Goal: Obtain resource: Download file/media

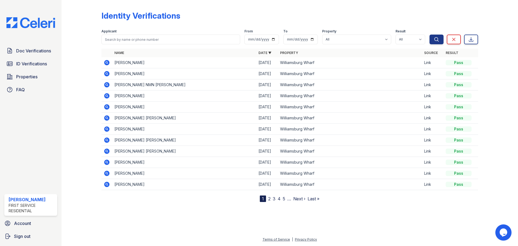
click at [107, 63] on icon at bounding box center [106, 62] width 1 height 1
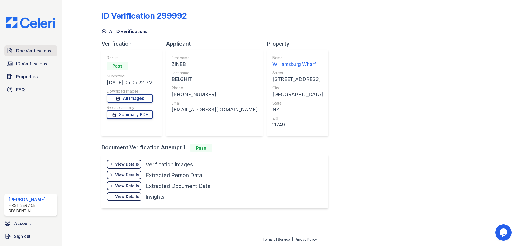
click at [39, 51] on span "Doc Verifications" at bounding box center [33, 50] width 35 height 6
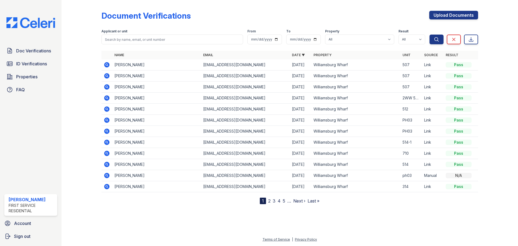
click at [107, 64] on icon at bounding box center [106, 64] width 1 height 1
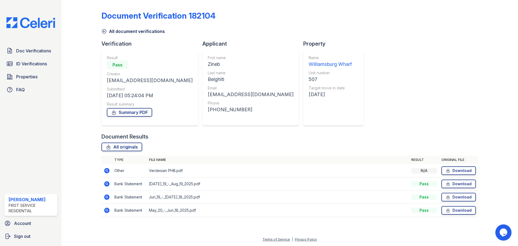
click at [107, 184] on icon at bounding box center [107, 184] width 6 height 6
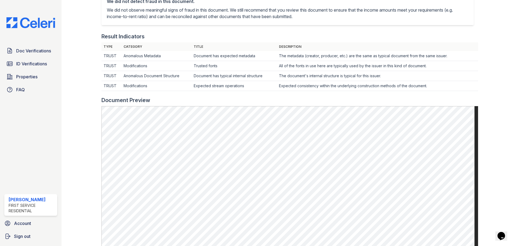
scroll to position [135, 0]
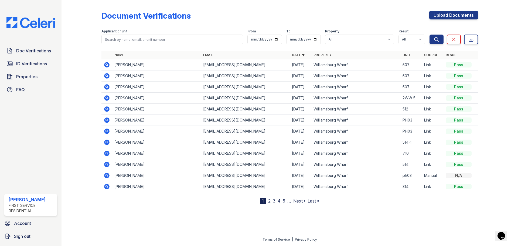
click at [107, 74] on icon at bounding box center [107, 76] width 6 height 6
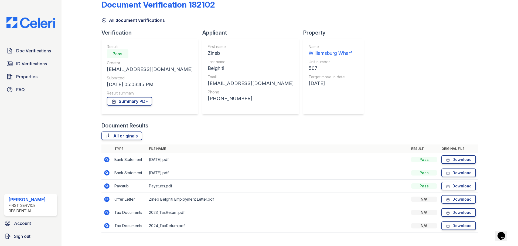
scroll to position [21, 0]
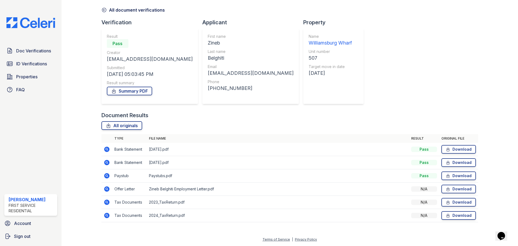
click at [107, 150] on icon at bounding box center [107, 149] width 6 height 6
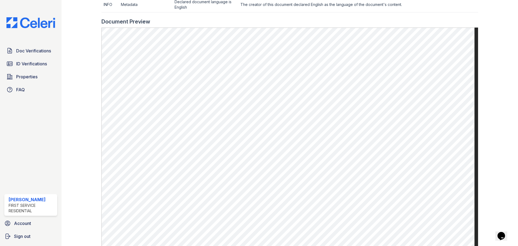
scroll to position [243, 0]
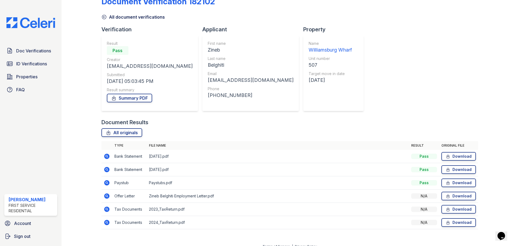
scroll to position [21, 0]
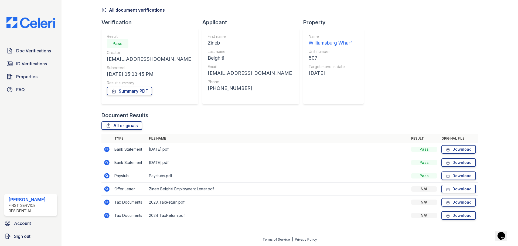
click at [106, 189] on icon at bounding box center [106, 188] width 1 height 1
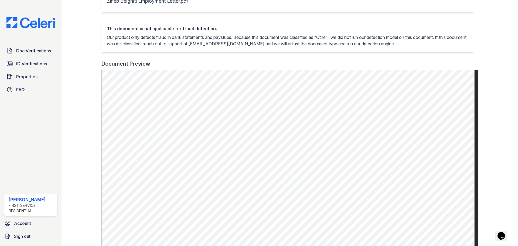
scroll to position [108, 0]
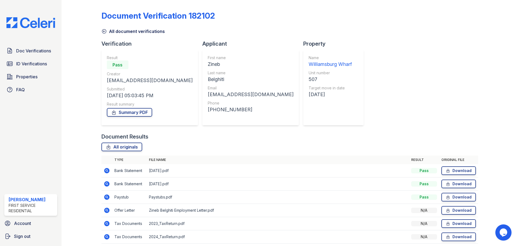
scroll to position [21, 0]
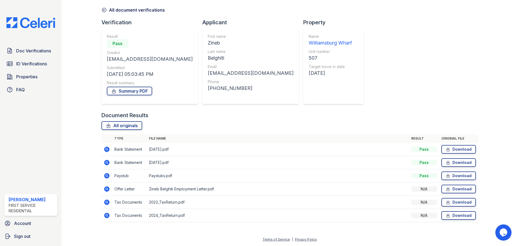
click at [106, 215] on icon at bounding box center [106, 214] width 1 height 1
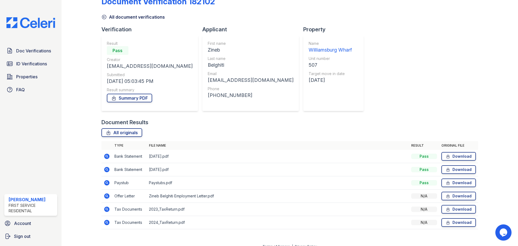
scroll to position [21, 0]
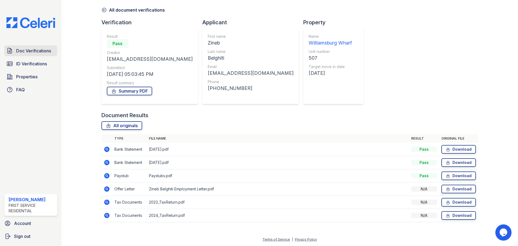
click at [27, 47] on link "Doc Verifications" at bounding box center [30, 50] width 53 height 11
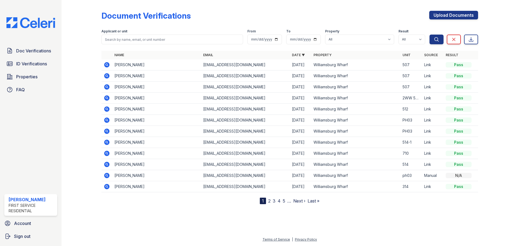
click at [107, 86] on icon at bounding box center [106, 86] width 1 height 1
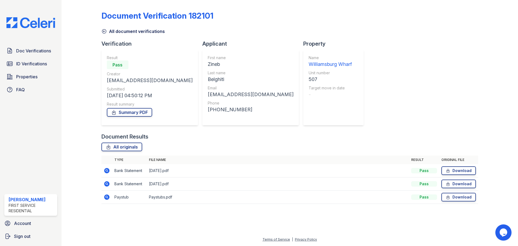
click at [107, 169] on icon at bounding box center [106, 170] width 5 height 5
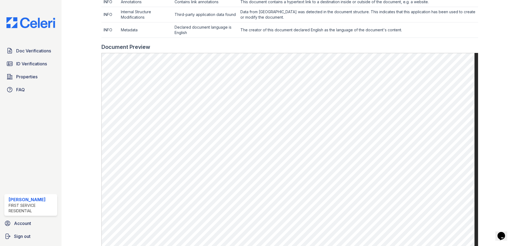
scroll to position [216, 0]
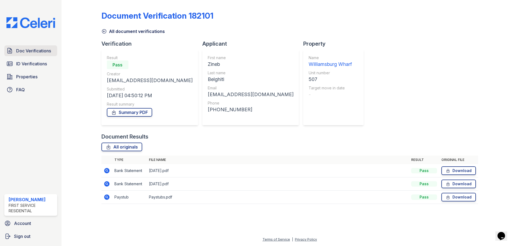
click at [23, 48] on span "Doc Verifications" at bounding box center [33, 50] width 35 height 6
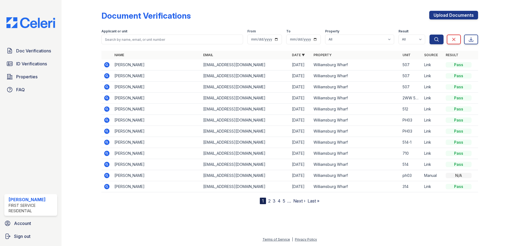
click at [106, 65] on icon at bounding box center [106, 64] width 1 height 1
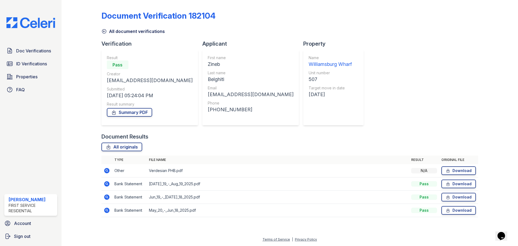
click at [107, 185] on icon at bounding box center [106, 183] width 5 height 5
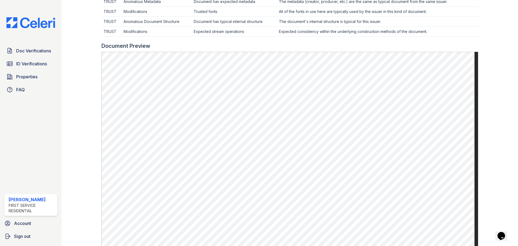
scroll to position [81, 0]
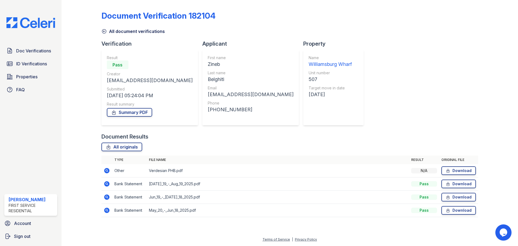
click at [105, 196] on icon at bounding box center [106, 196] width 5 height 5
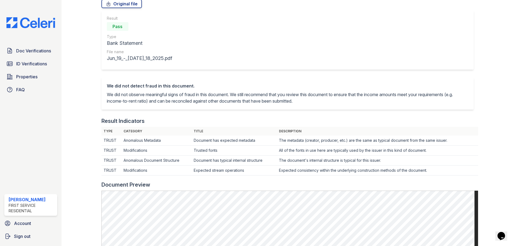
scroll to position [135, 0]
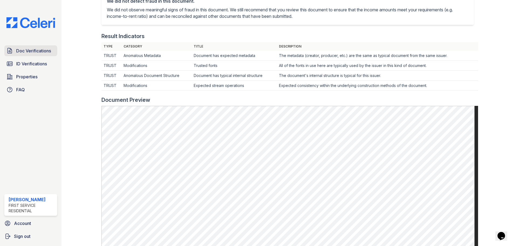
click at [37, 51] on span "Doc Verifications" at bounding box center [33, 50] width 35 height 6
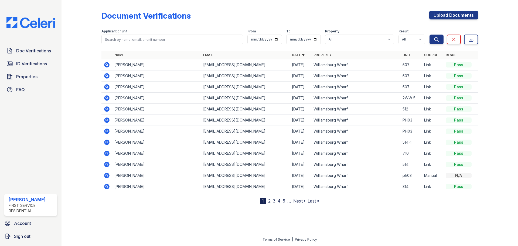
click at [106, 65] on icon at bounding box center [107, 65] width 6 height 6
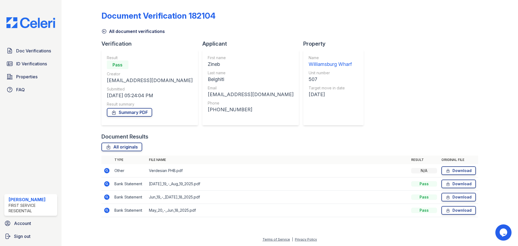
click at [107, 183] on icon at bounding box center [107, 184] width 6 height 6
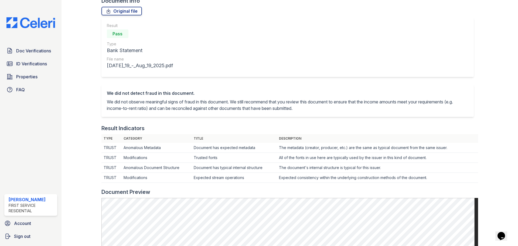
scroll to position [135, 0]
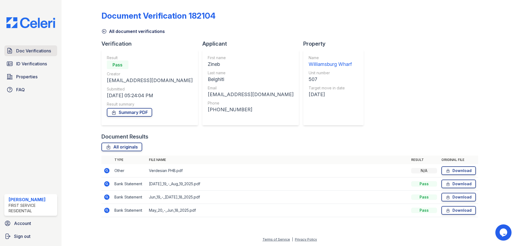
click at [39, 49] on span "Doc Verifications" at bounding box center [33, 50] width 35 height 6
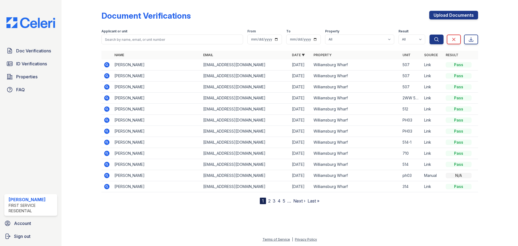
click at [107, 75] on icon at bounding box center [106, 75] width 1 height 1
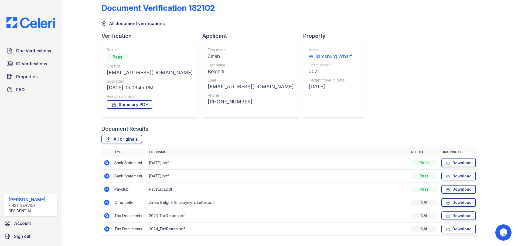
scroll to position [21, 0]
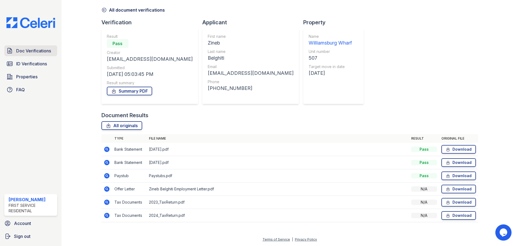
click at [36, 52] on span "Doc Verifications" at bounding box center [33, 50] width 35 height 6
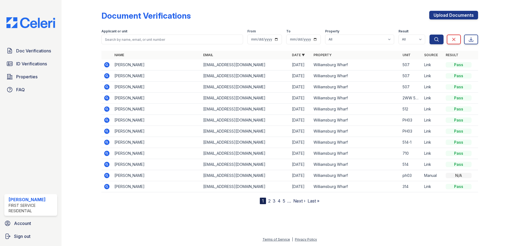
click at [108, 87] on icon at bounding box center [106, 86] width 5 height 5
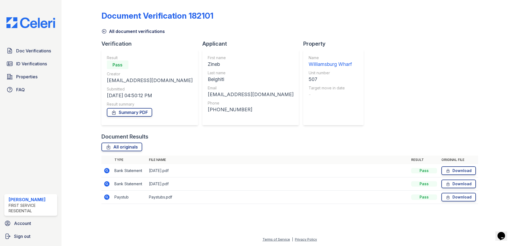
click at [108, 171] on icon at bounding box center [106, 170] width 5 height 5
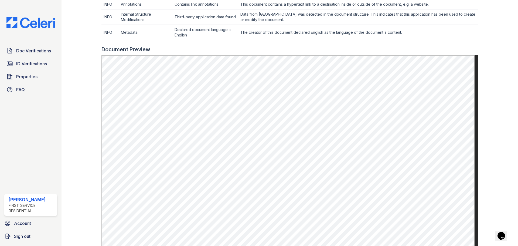
scroll to position [216, 0]
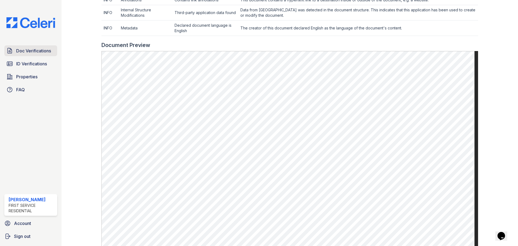
click at [29, 50] on span "Doc Verifications" at bounding box center [33, 50] width 35 height 6
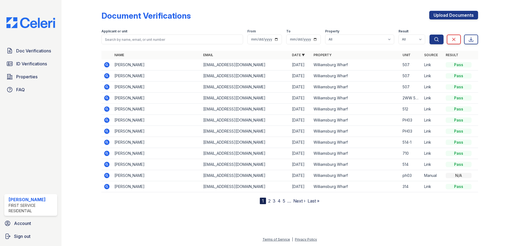
click at [109, 87] on icon at bounding box center [106, 86] width 5 height 5
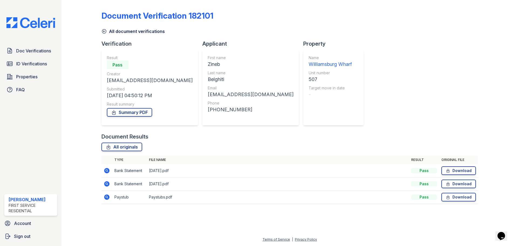
click at [105, 198] on icon at bounding box center [106, 196] width 5 height 5
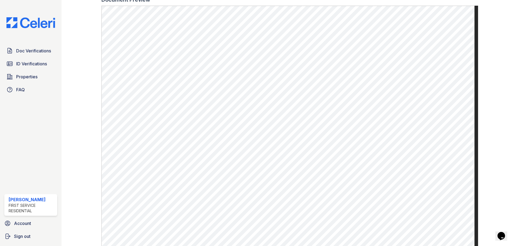
scroll to position [269, 0]
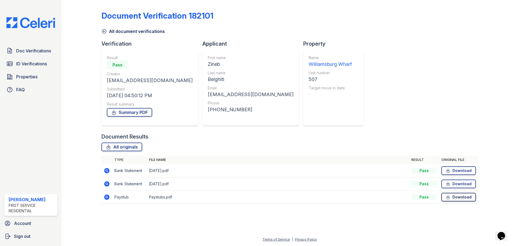
click at [455, 195] on link "Download" at bounding box center [458, 197] width 35 height 9
click at [107, 169] on icon at bounding box center [106, 170] width 5 height 5
click at [459, 171] on link "Download" at bounding box center [458, 170] width 35 height 9
click at [460, 182] on link "Download" at bounding box center [458, 183] width 35 height 9
click at [32, 50] on span "Doc Verifications" at bounding box center [33, 50] width 35 height 6
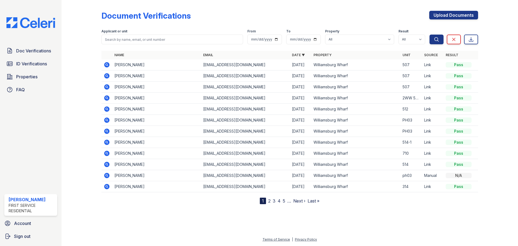
click at [107, 76] on icon at bounding box center [107, 76] width 6 height 6
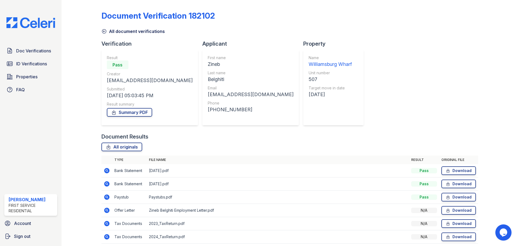
scroll to position [21, 0]
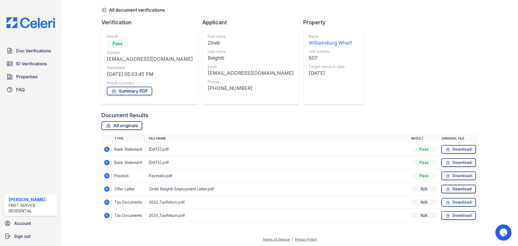
click at [455, 189] on link "Download" at bounding box center [458, 189] width 35 height 9
click at [453, 203] on link "Download" at bounding box center [458, 202] width 35 height 9
click at [455, 214] on link "Download" at bounding box center [458, 215] width 35 height 9
click at [127, 93] on link "Summary PDF" at bounding box center [129, 91] width 45 height 9
click at [42, 65] on span "ID Verifications" at bounding box center [31, 63] width 31 height 6
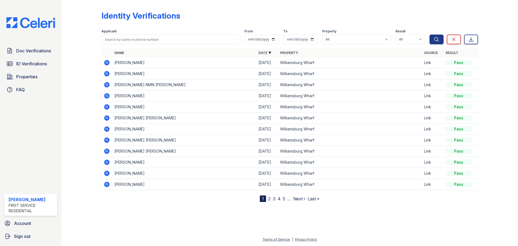
click at [106, 63] on icon at bounding box center [106, 62] width 1 height 1
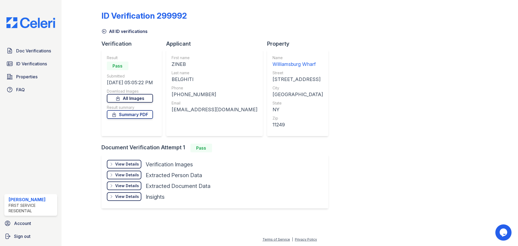
click at [133, 99] on link "All Images" at bounding box center [130, 98] width 46 height 9
click at [18, 48] on span "Doc Verifications" at bounding box center [33, 50] width 35 height 6
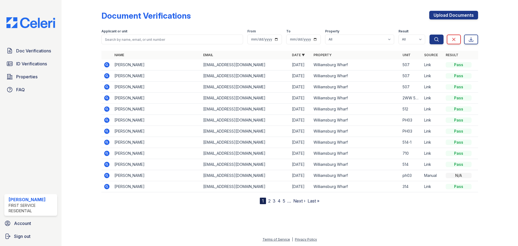
click at [106, 75] on icon at bounding box center [106, 75] width 1 height 1
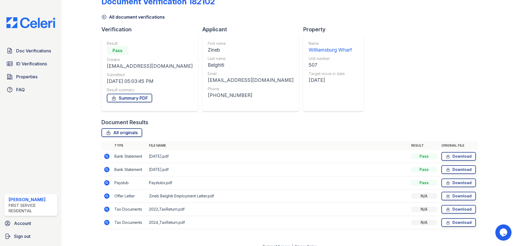
scroll to position [21, 0]
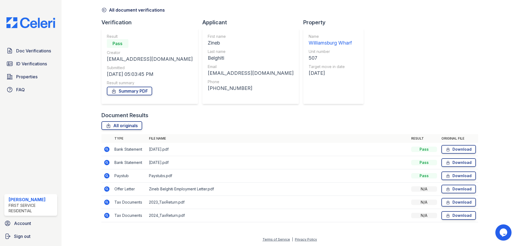
click at [108, 189] on icon at bounding box center [106, 188] width 5 height 5
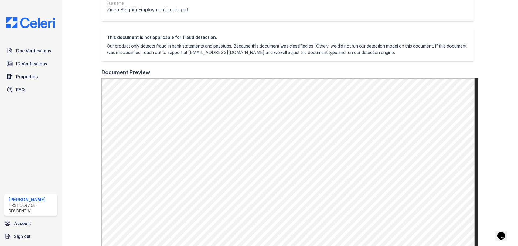
scroll to position [108, 0]
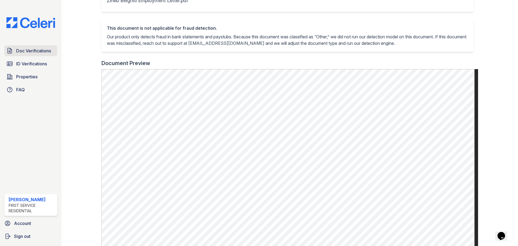
click at [18, 50] on span "Doc Verifications" at bounding box center [33, 50] width 35 height 6
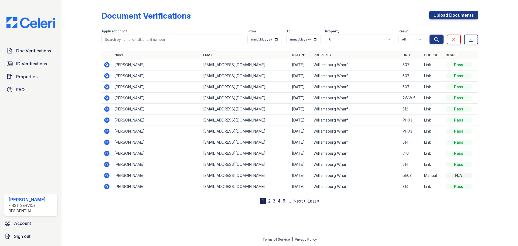
click at [106, 87] on icon at bounding box center [107, 87] width 6 height 6
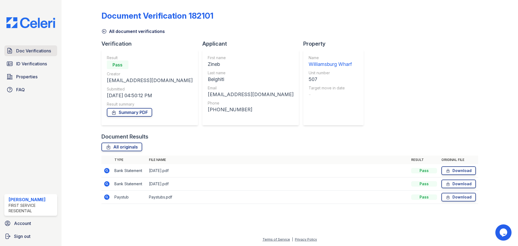
click at [28, 49] on span "Doc Verifications" at bounding box center [33, 50] width 35 height 6
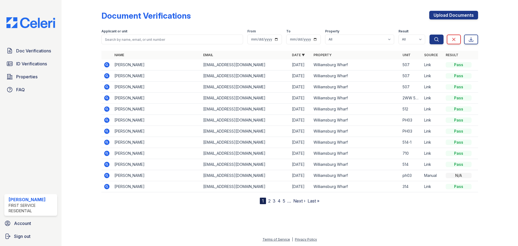
click at [120, 78] on td "[PERSON_NAME]" at bounding box center [156, 75] width 89 height 11
click at [108, 73] on icon at bounding box center [107, 76] width 6 height 6
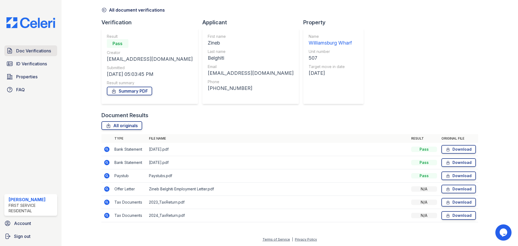
click at [33, 48] on span "Doc Verifications" at bounding box center [33, 50] width 35 height 6
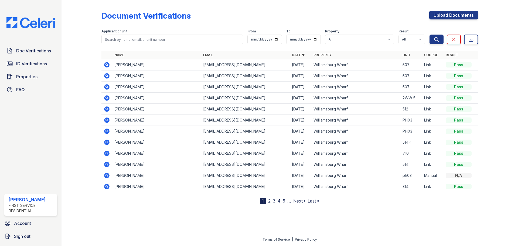
click at [104, 63] on icon at bounding box center [107, 65] width 6 height 6
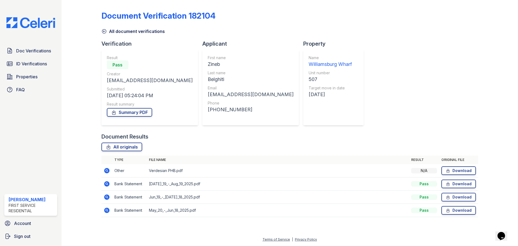
click at [107, 171] on icon at bounding box center [106, 169] width 1 height 1
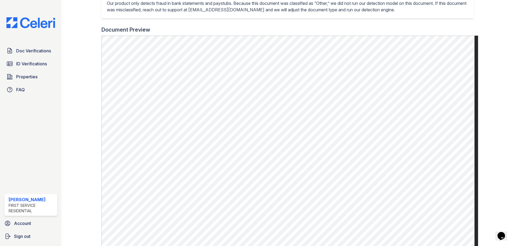
scroll to position [195, 0]
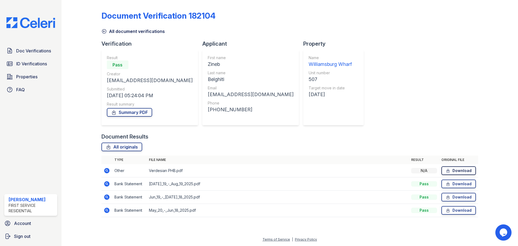
click at [452, 170] on link "Download" at bounding box center [458, 170] width 35 height 9
